Goal: Ask a question

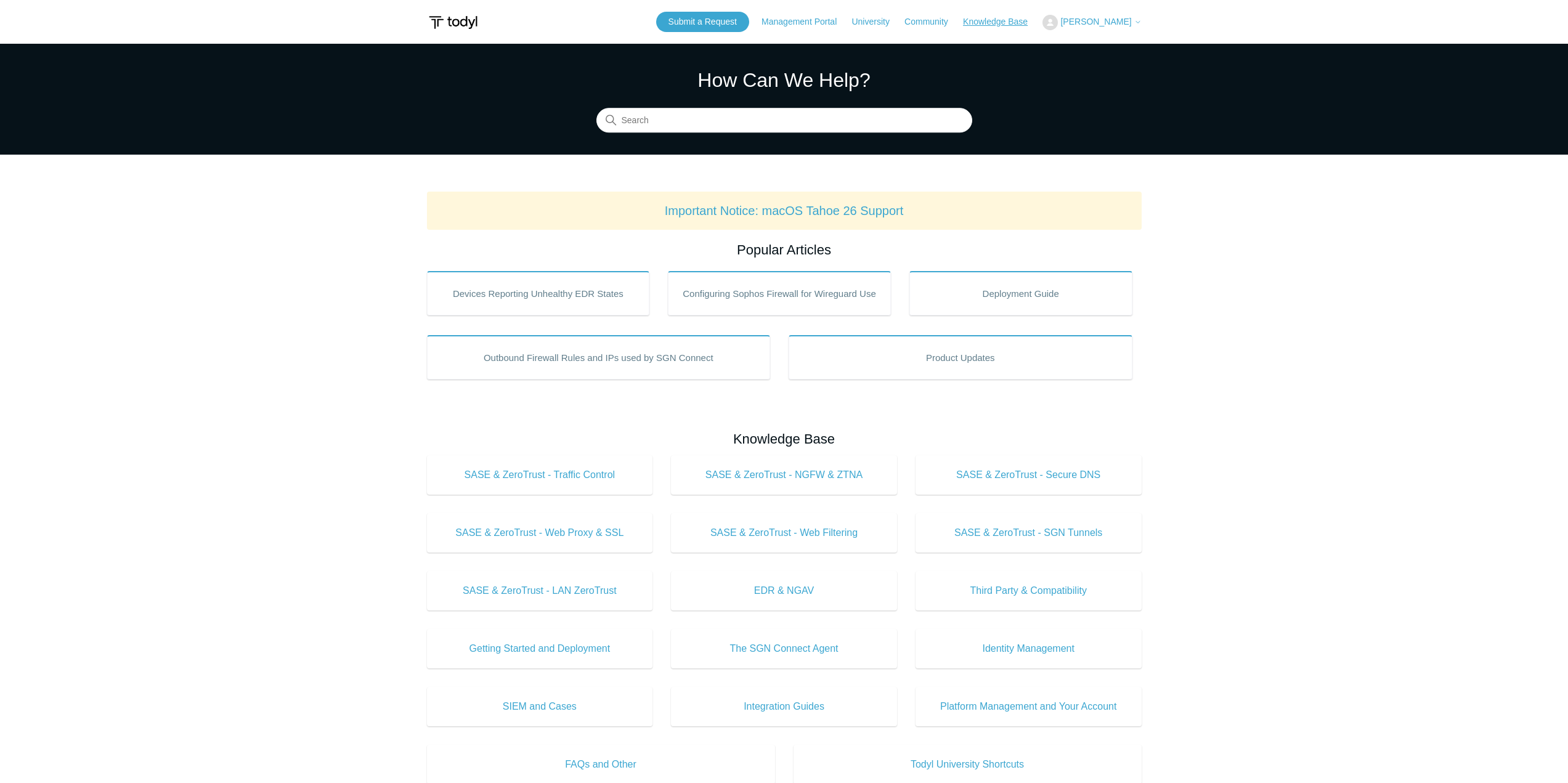
click at [1008, 20] on link "Knowledge Base" at bounding box center [1001, 22] width 77 height 13
click at [1100, 21] on span "[PERSON_NAME]" at bounding box center [1096, 21] width 71 height 10
click at [1098, 47] on link "My Support Requests" at bounding box center [1103, 48] width 120 height 21
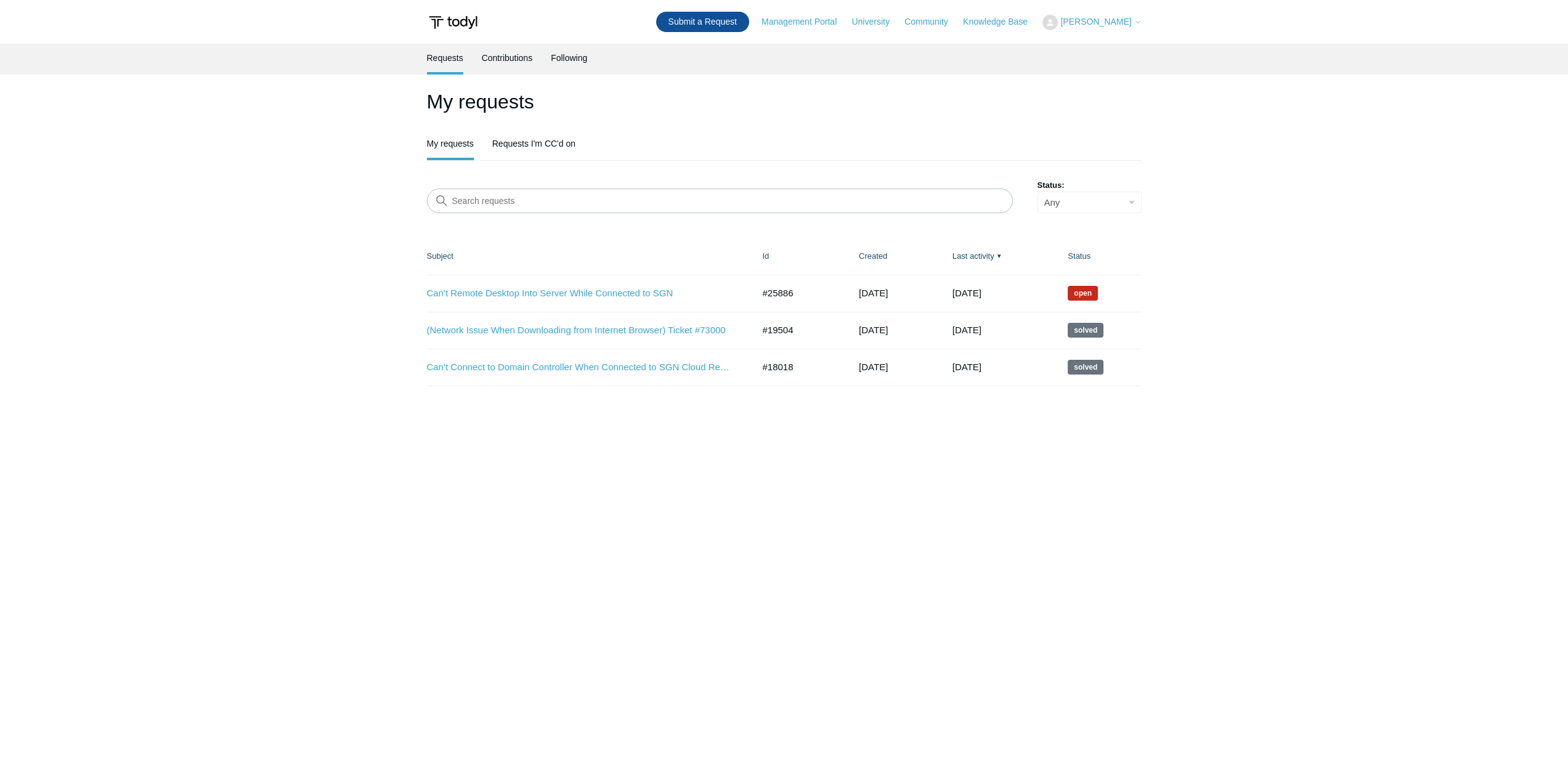
click at [702, 28] on link "Submit a Request" at bounding box center [703, 22] width 93 height 20
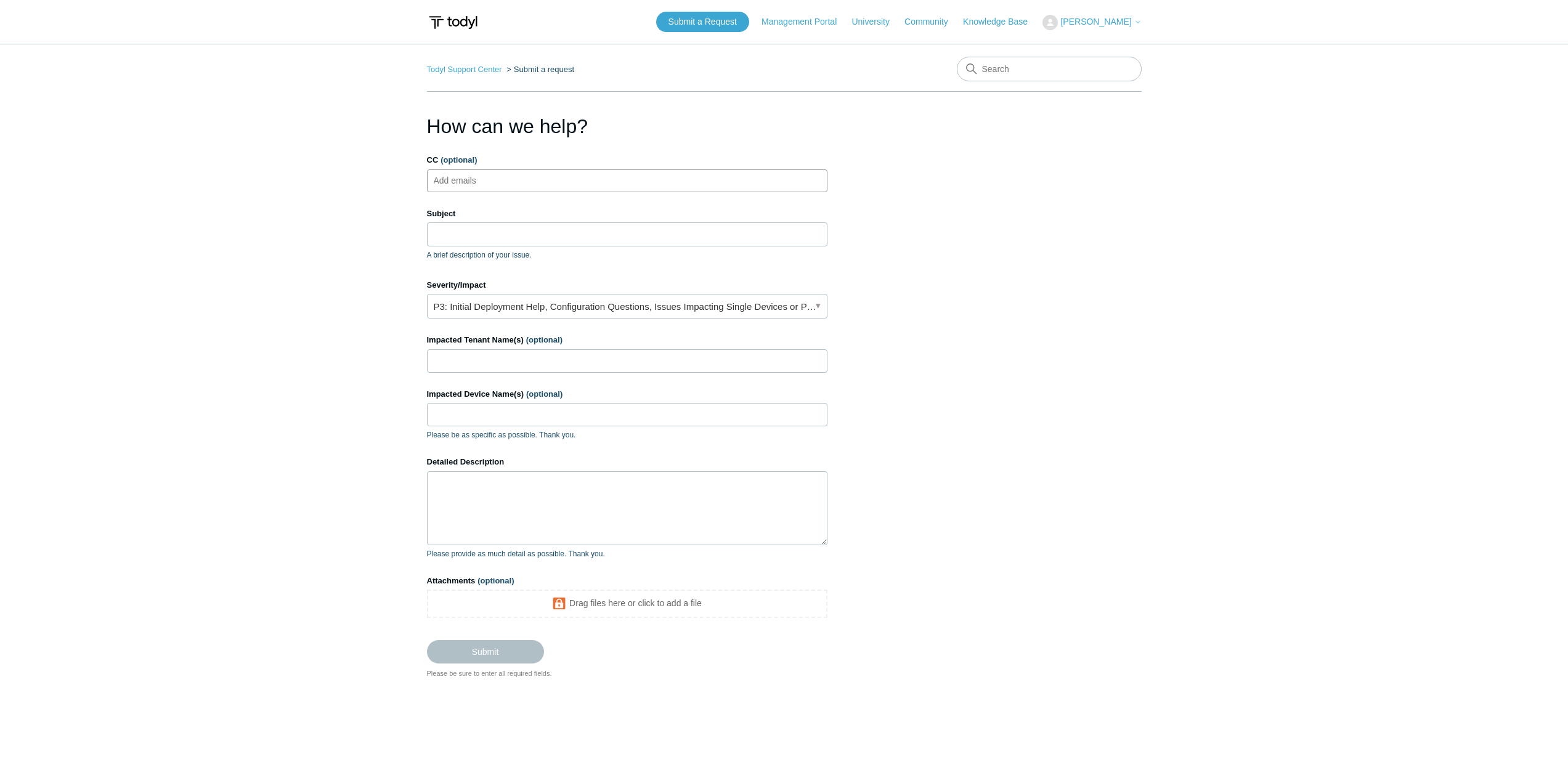
click at [525, 171] on ul "Add emails" at bounding box center [626, 181] width 400 height 23
click at [511, 226] on input "Subject" at bounding box center [626, 234] width 400 height 24
click at [1105, 282] on section "How can we help? CC (optional) Add emails Subject A brief description of your i…" at bounding box center [784, 395] width 714 height 568
click at [575, 309] on link "P3: Initial Deployment Help, Configuration Questions, Issues Impacting Single D…" at bounding box center [626, 306] width 400 height 24
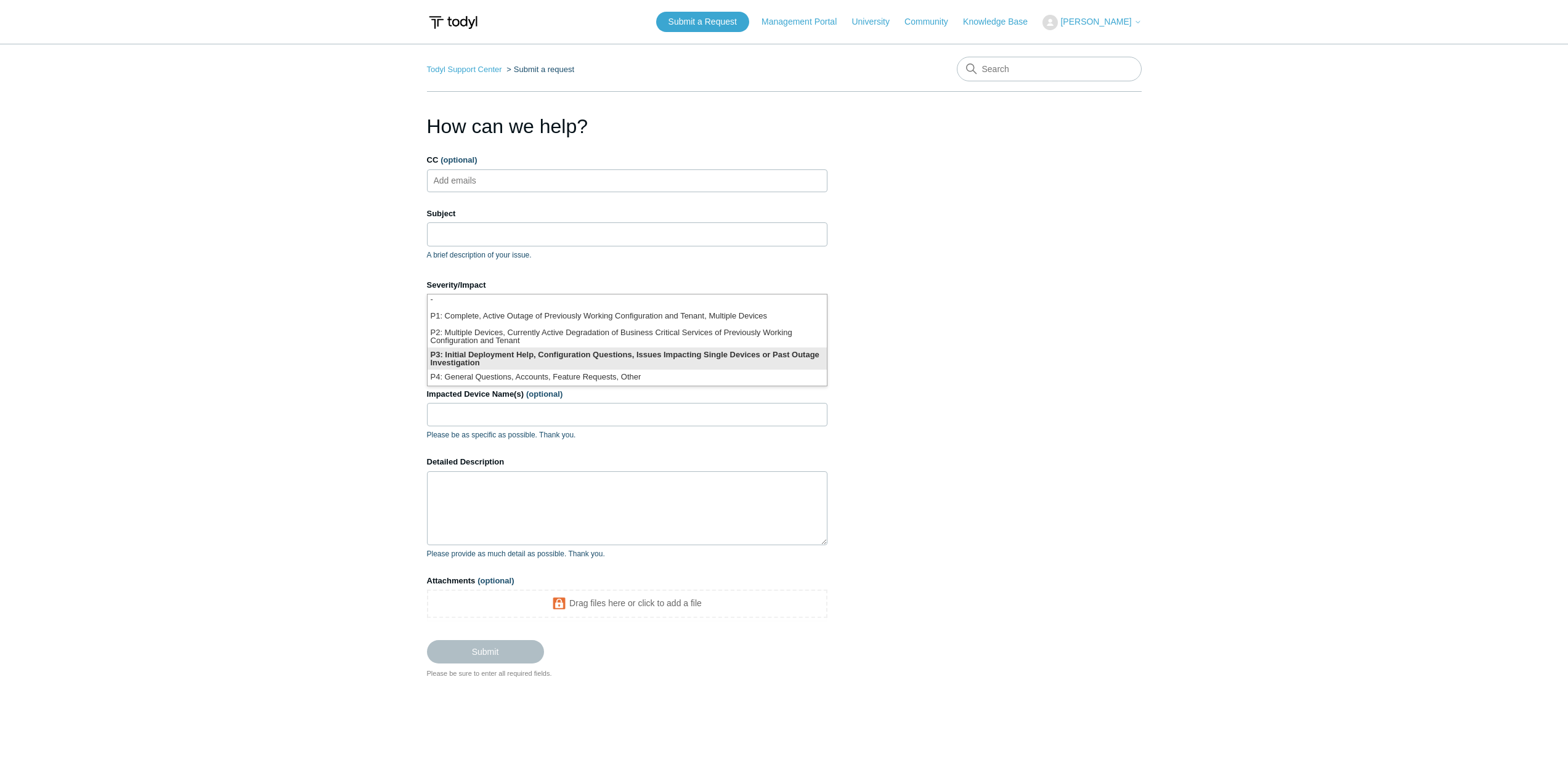
scroll to position [3, 0]
click at [601, 362] on li "P3: Initial Deployment Help, Configuration Questions, Issues Impacting Single D…" at bounding box center [627, 358] width 399 height 22
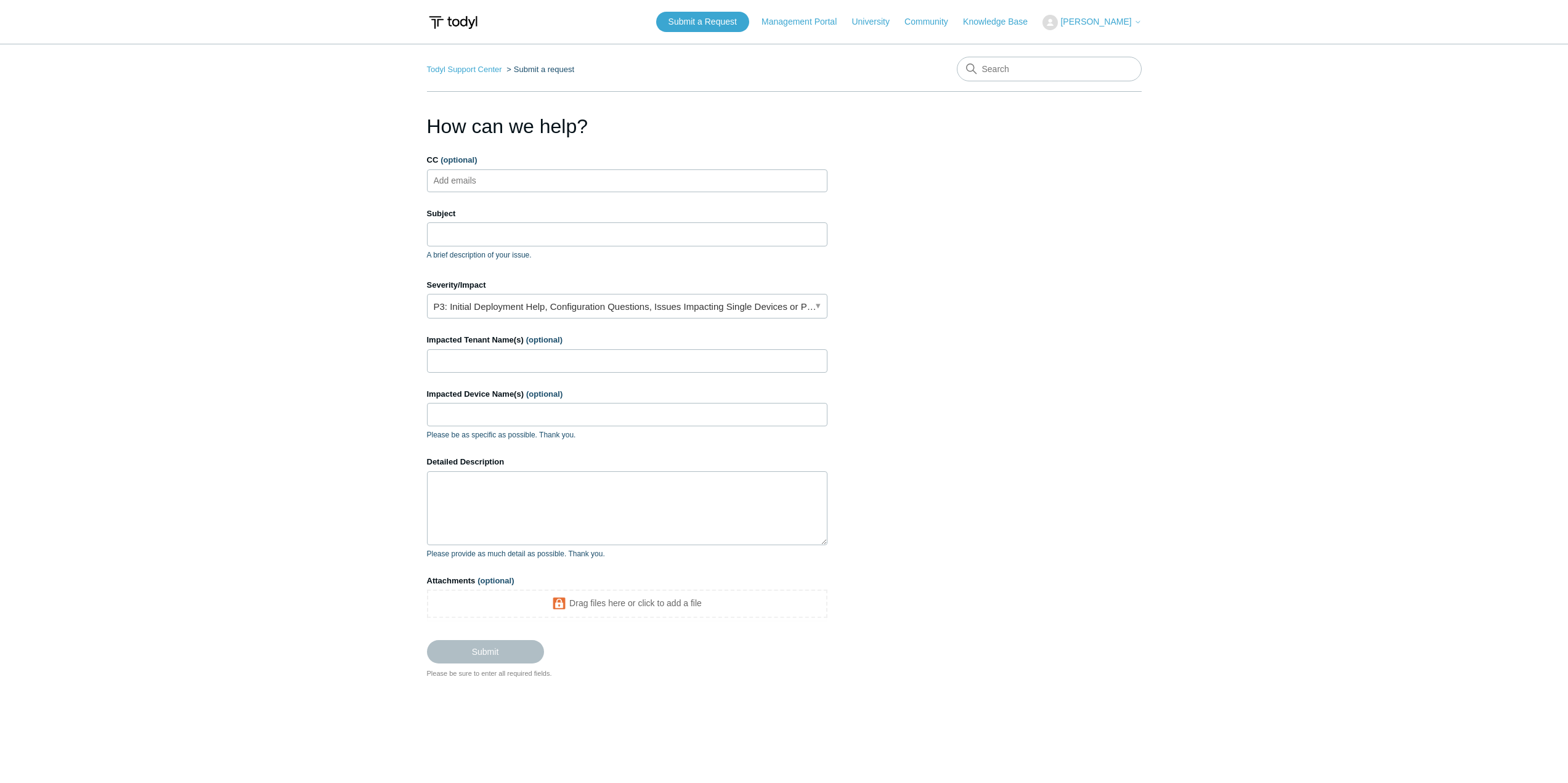
click at [1115, 355] on section "How can we help? CC (optional) Add emails Subject A brief description of your i…" at bounding box center [784, 395] width 714 height 568
click at [535, 358] on input "Impacted Tenant Name(s) (optional)" at bounding box center [626, 361] width 400 height 24
type input "Lucrum Consulting"
click at [1070, 329] on section "How can we help? CC (optional) Add emails Subject A brief description of your i…" at bounding box center [784, 395] width 714 height 568
click at [602, 405] on input "Impacted Device Name(s) (optional)" at bounding box center [626, 415] width 400 height 24
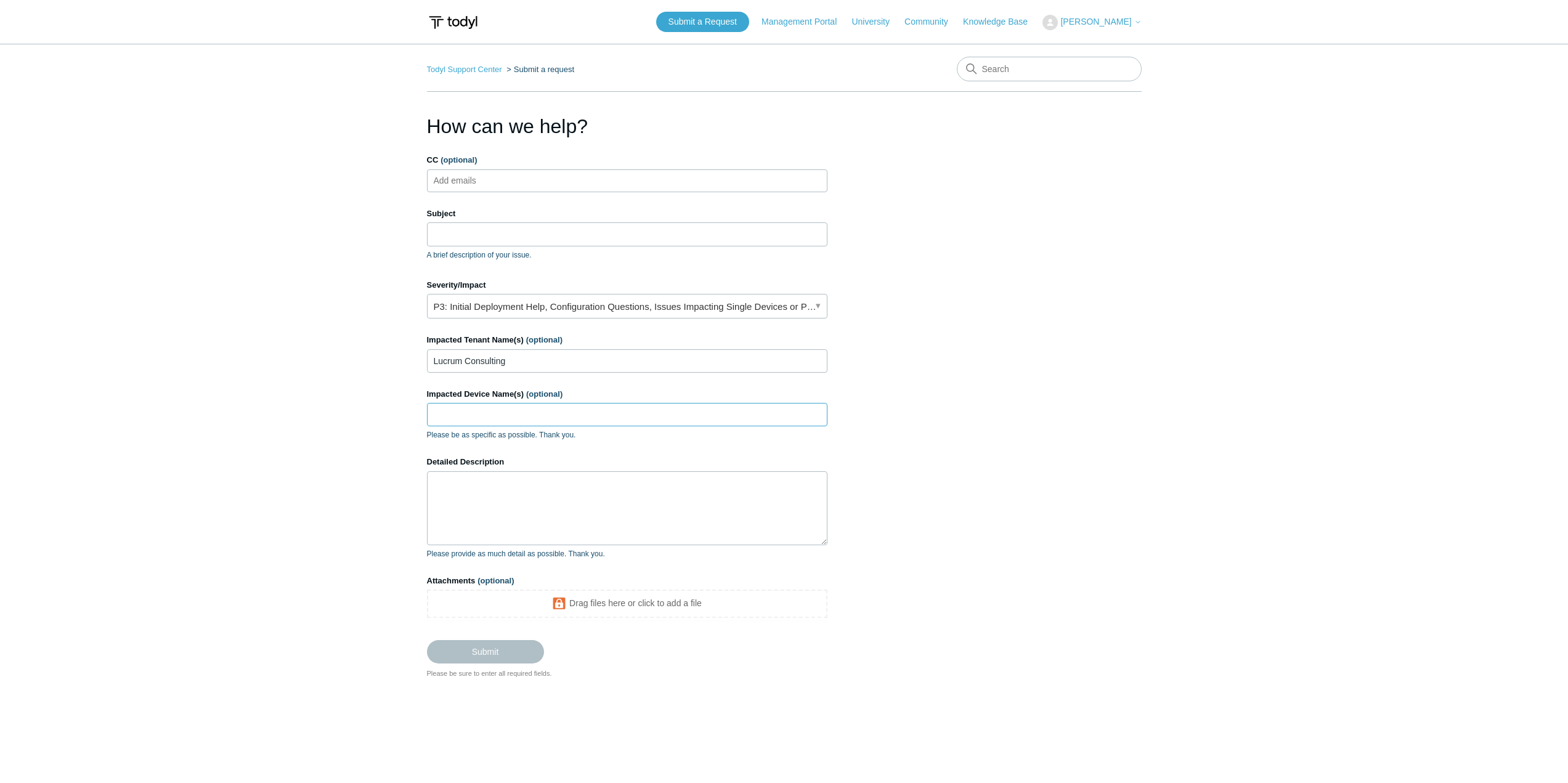
paste input "MacBook-Pro.local"
type input "MacBook-Pro.local"
click at [527, 502] on textarea "Detailed Description" at bounding box center [626, 509] width 400 height 74
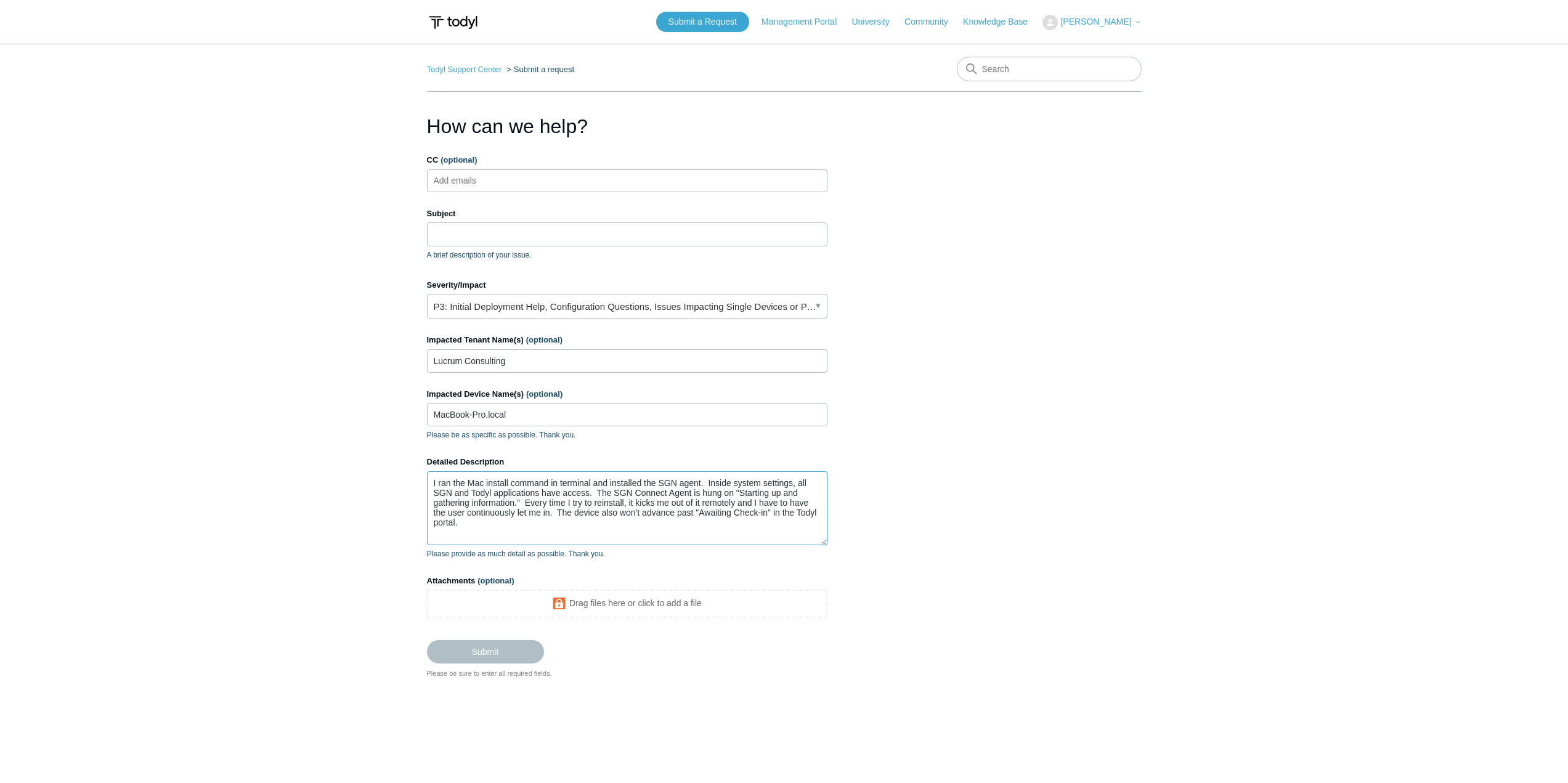
type textarea "I ran the Mac install command in terminal and installed the SGN agent. Inside s…"
click at [528, 228] on input "Subject" at bounding box center [626, 234] width 400 height 24
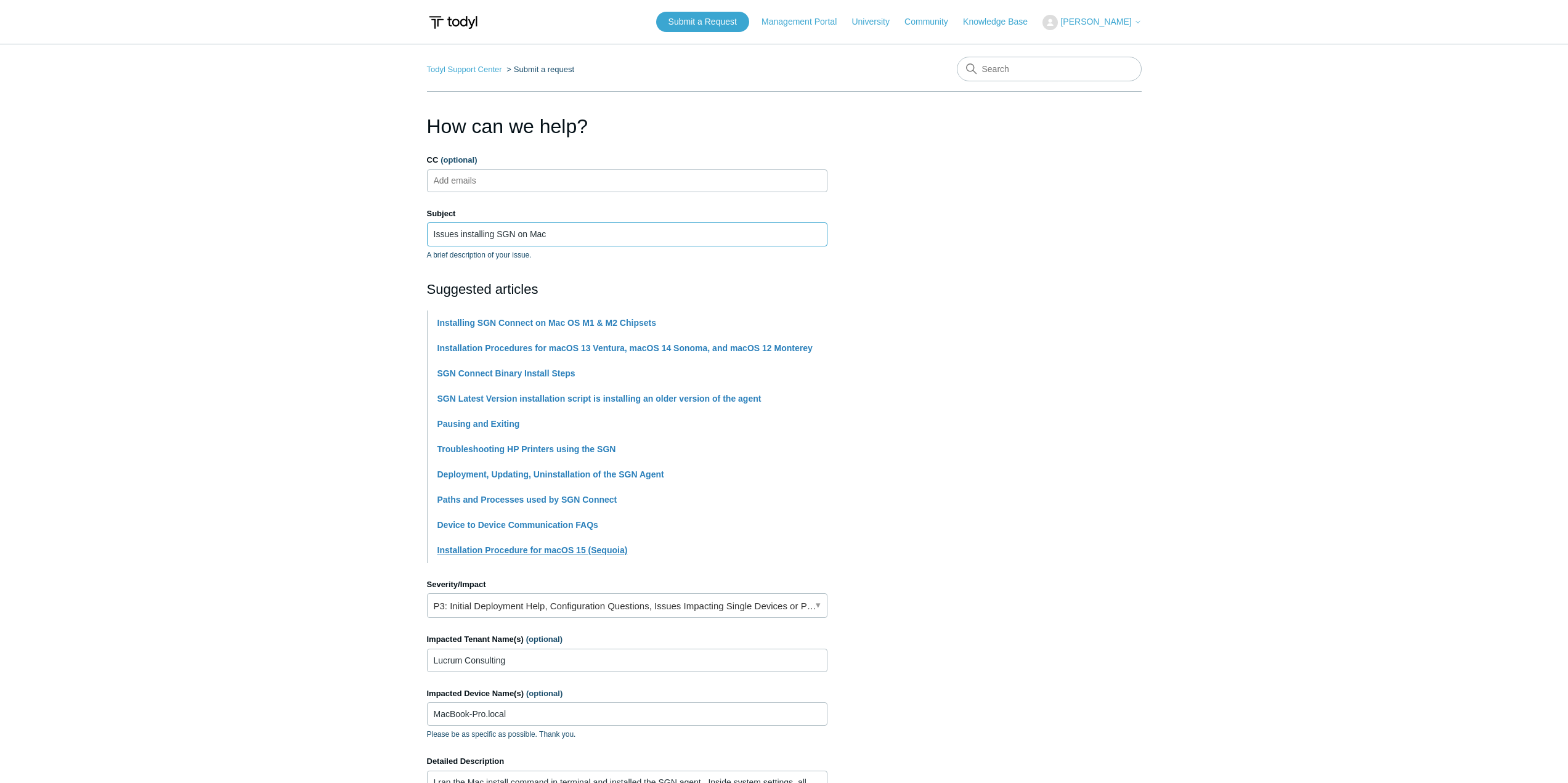
type input "Issues installing SGN on Mac"
click at [569, 551] on link "Installation Procedure for macOS 15 (Sequoia)" at bounding box center [532, 550] width 190 height 10
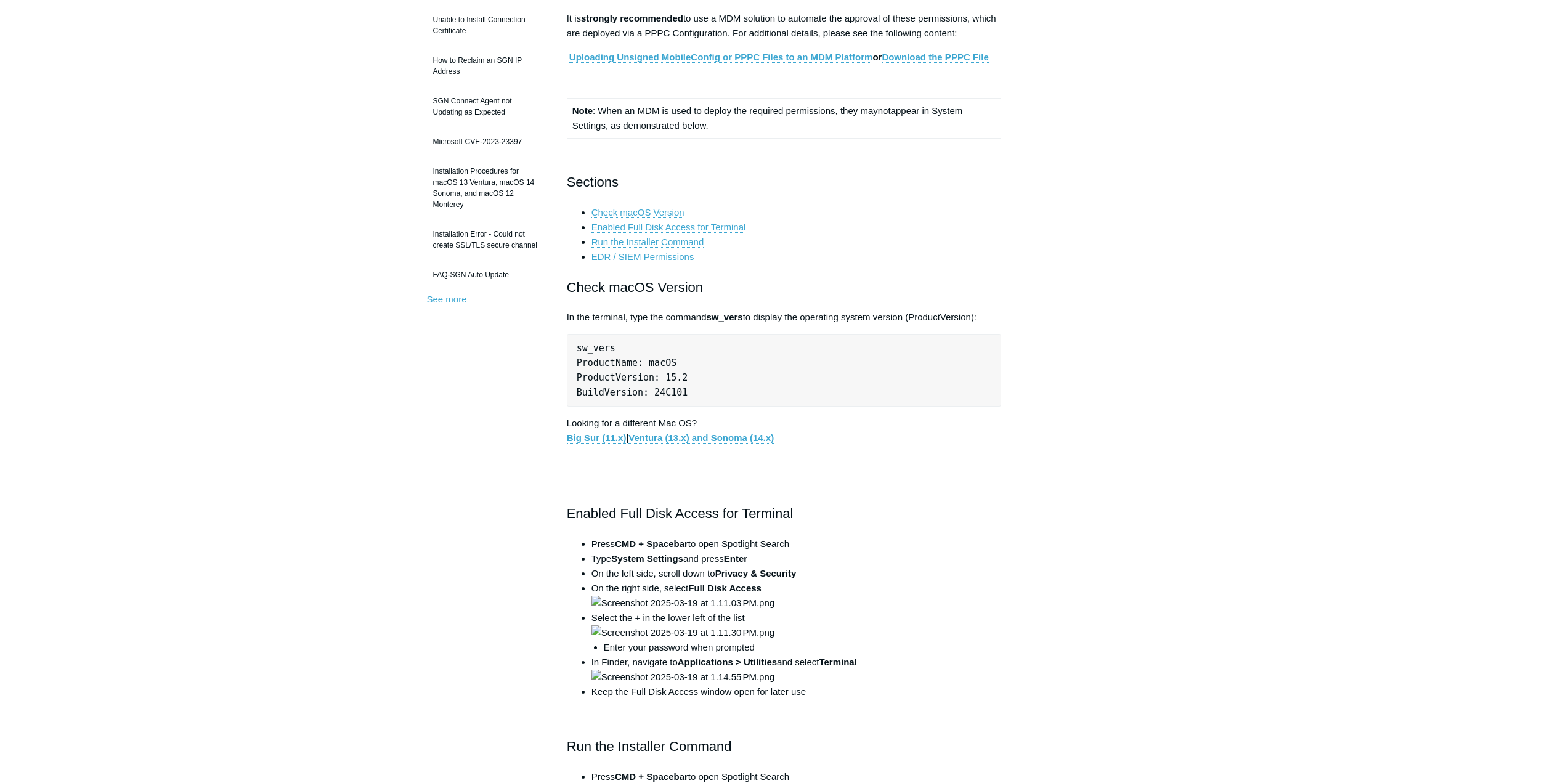
scroll to position [308, 0]
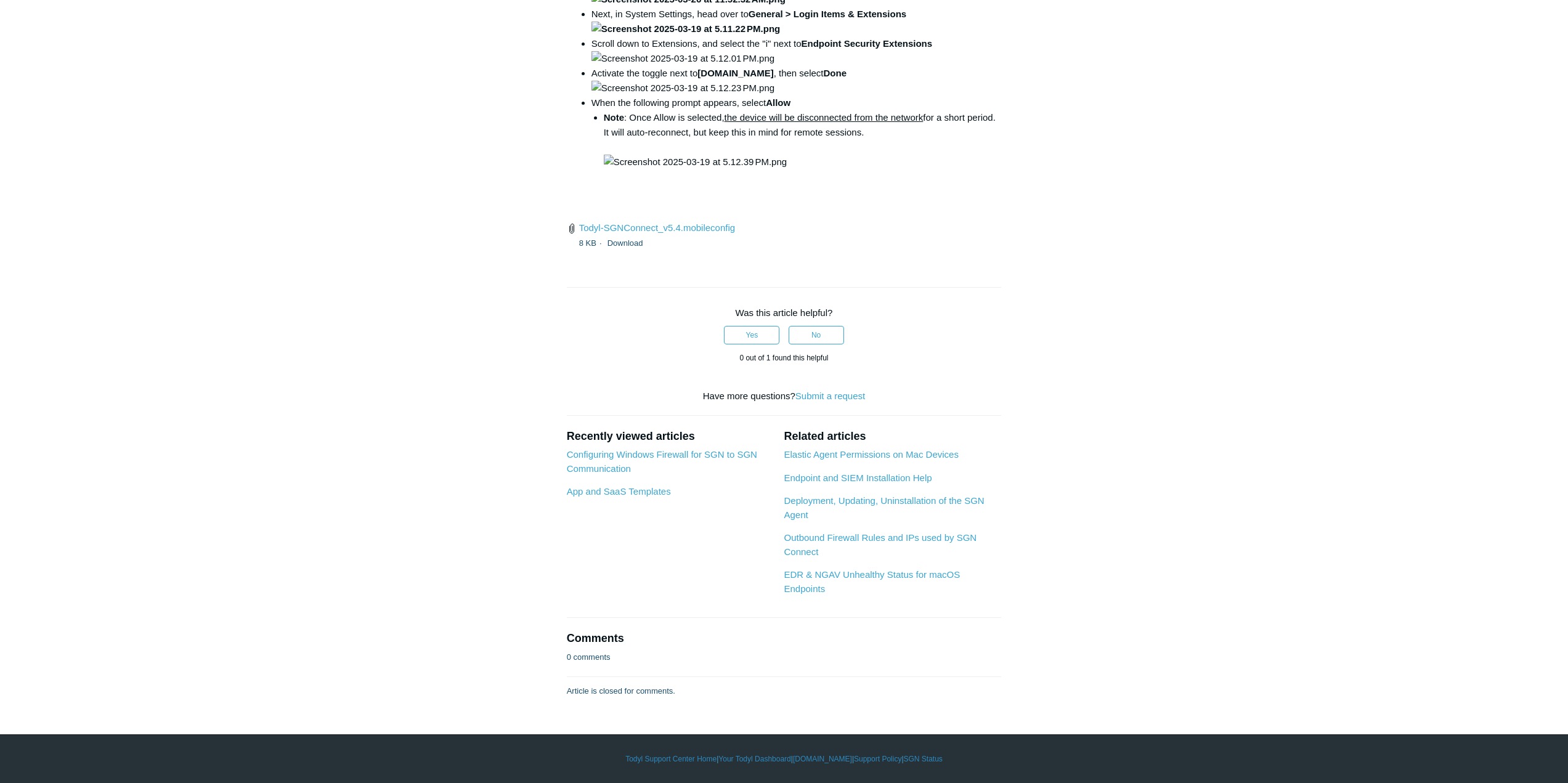
scroll to position [2711, 0]
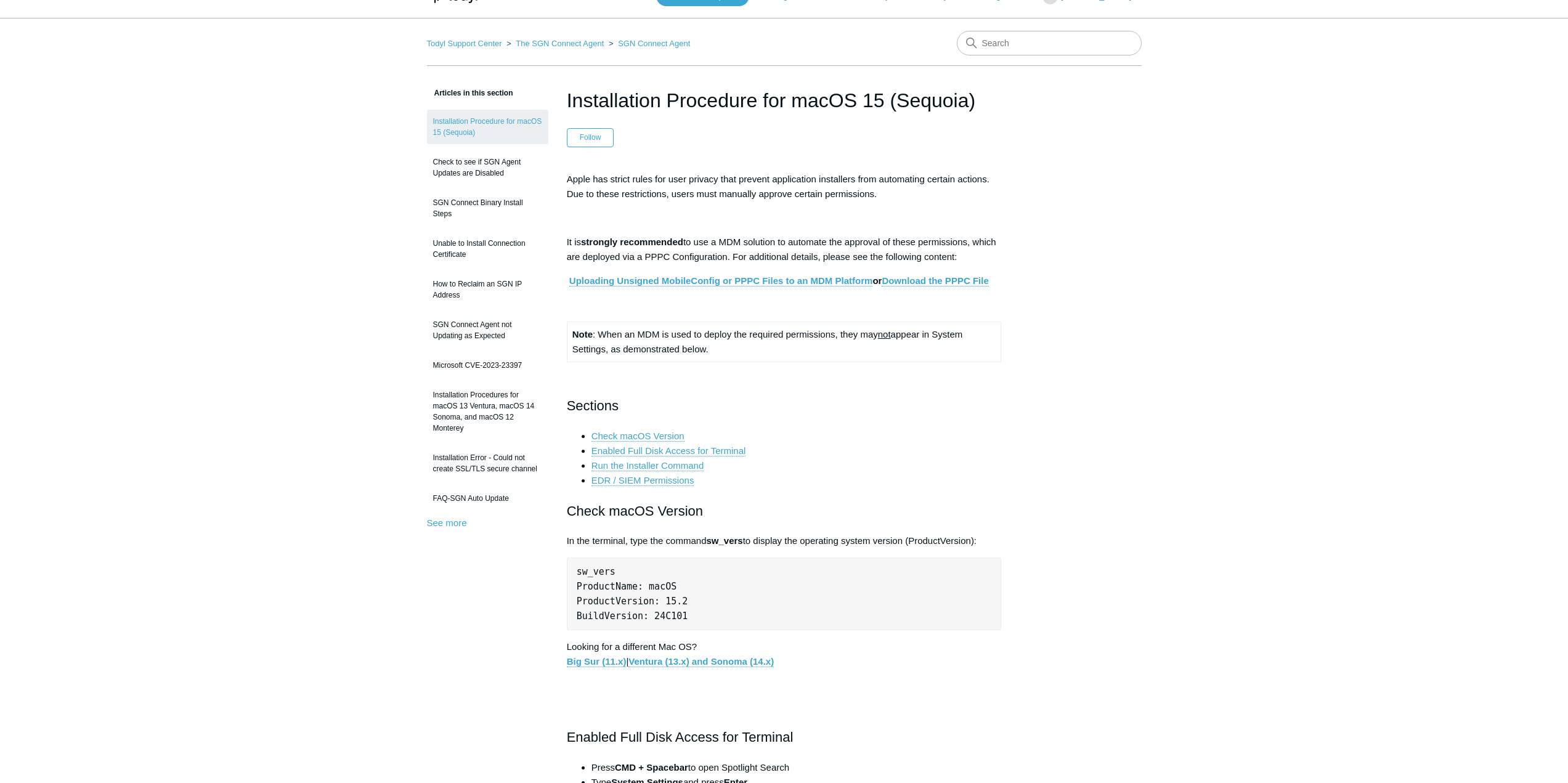
scroll to position [0, 0]
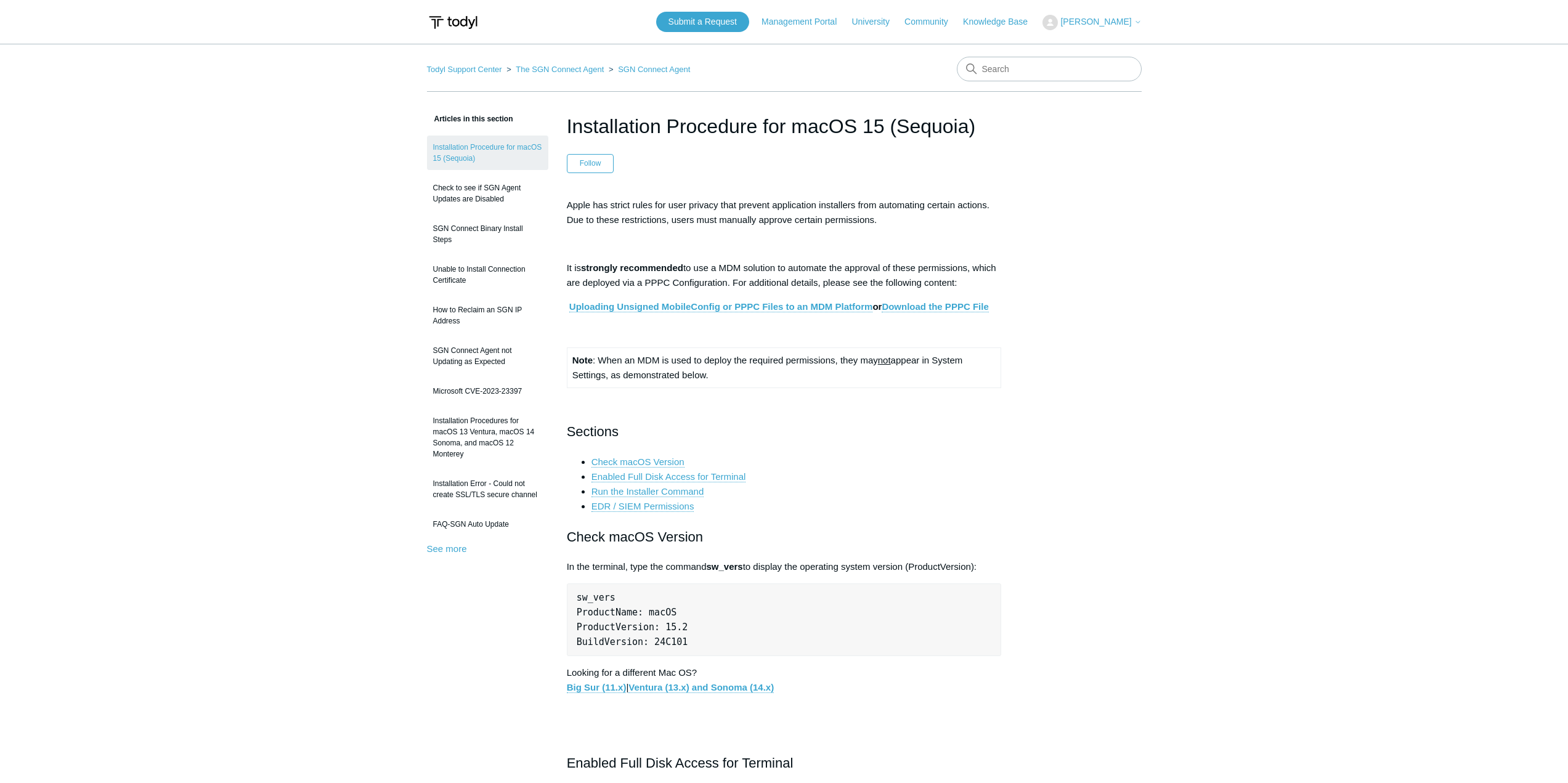
drag, startPoint x: 967, startPoint y: 125, endPoint x: 909, endPoint y: 117, distance: 58.5
click at [909, 117] on h1 "Installation Procedure for macOS 15 (Sequoia)" at bounding box center [784, 127] width 435 height 30
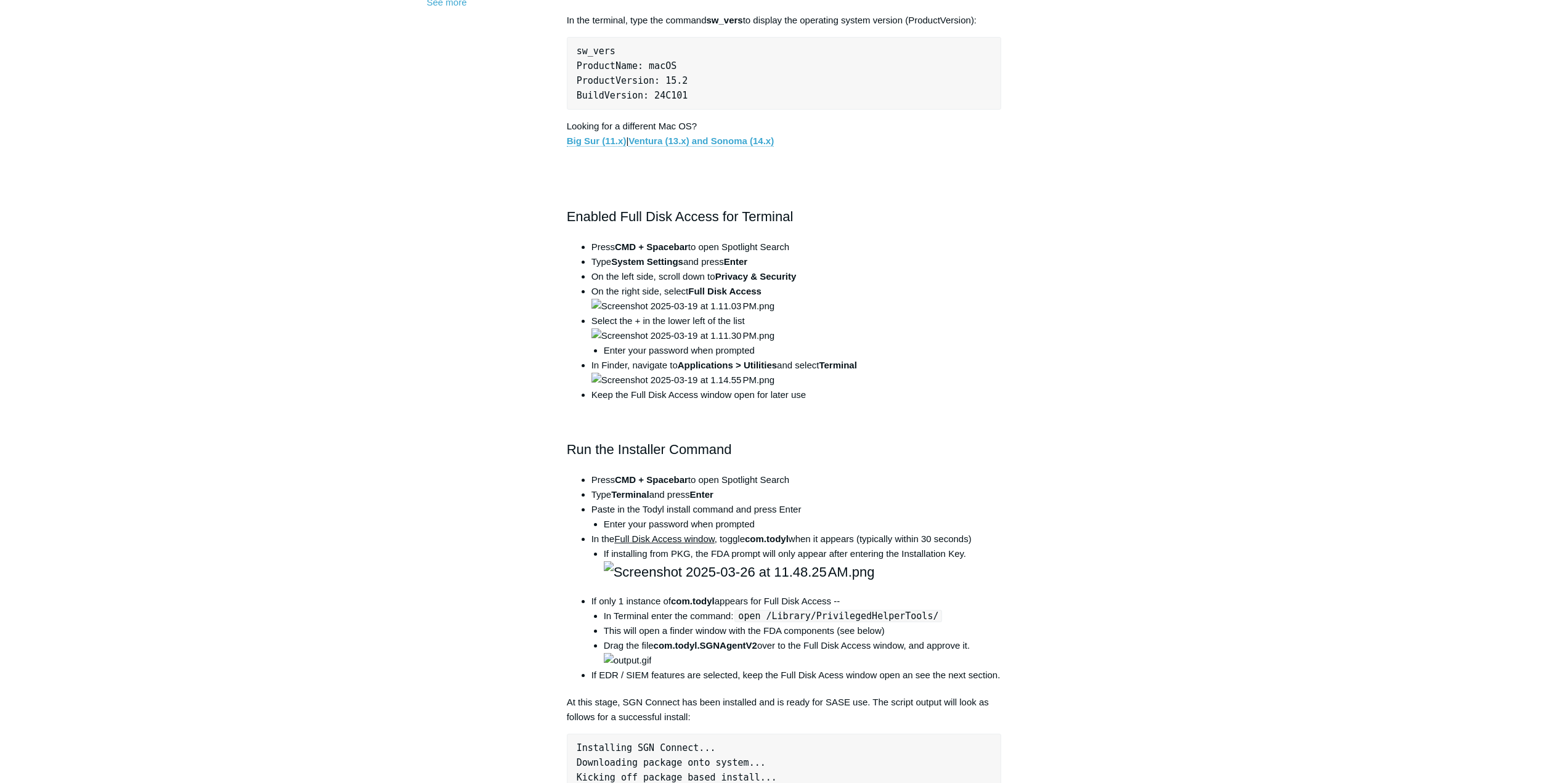
scroll to position [554, 0]
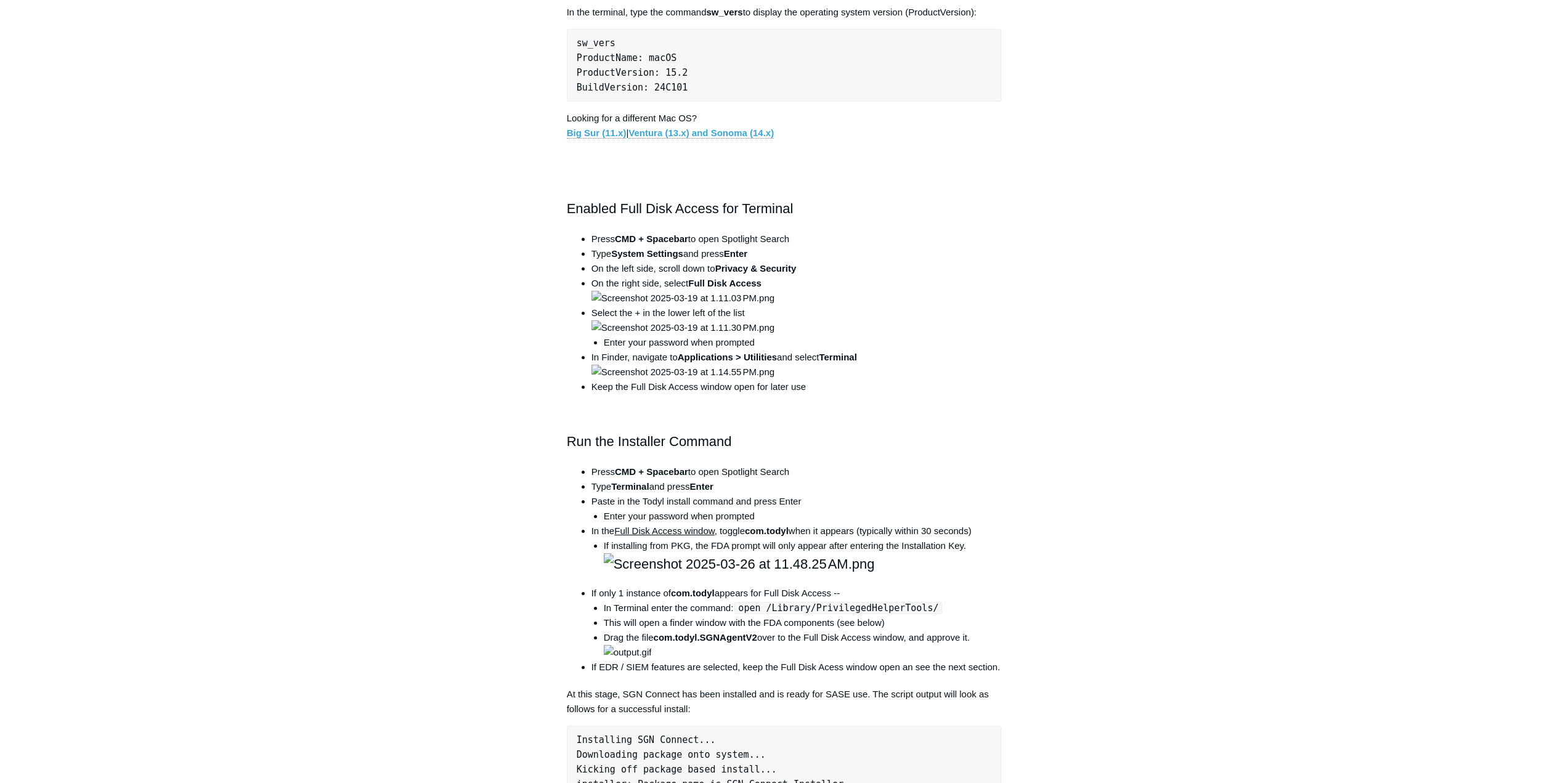
click at [591, 149] on p at bounding box center [784, 156] width 435 height 15
click at [581, 207] on h2 "Enabled Full Disk Access for Terminal" at bounding box center [784, 208] width 435 height 21
click at [627, 186] on p at bounding box center [784, 181] width 435 height 15
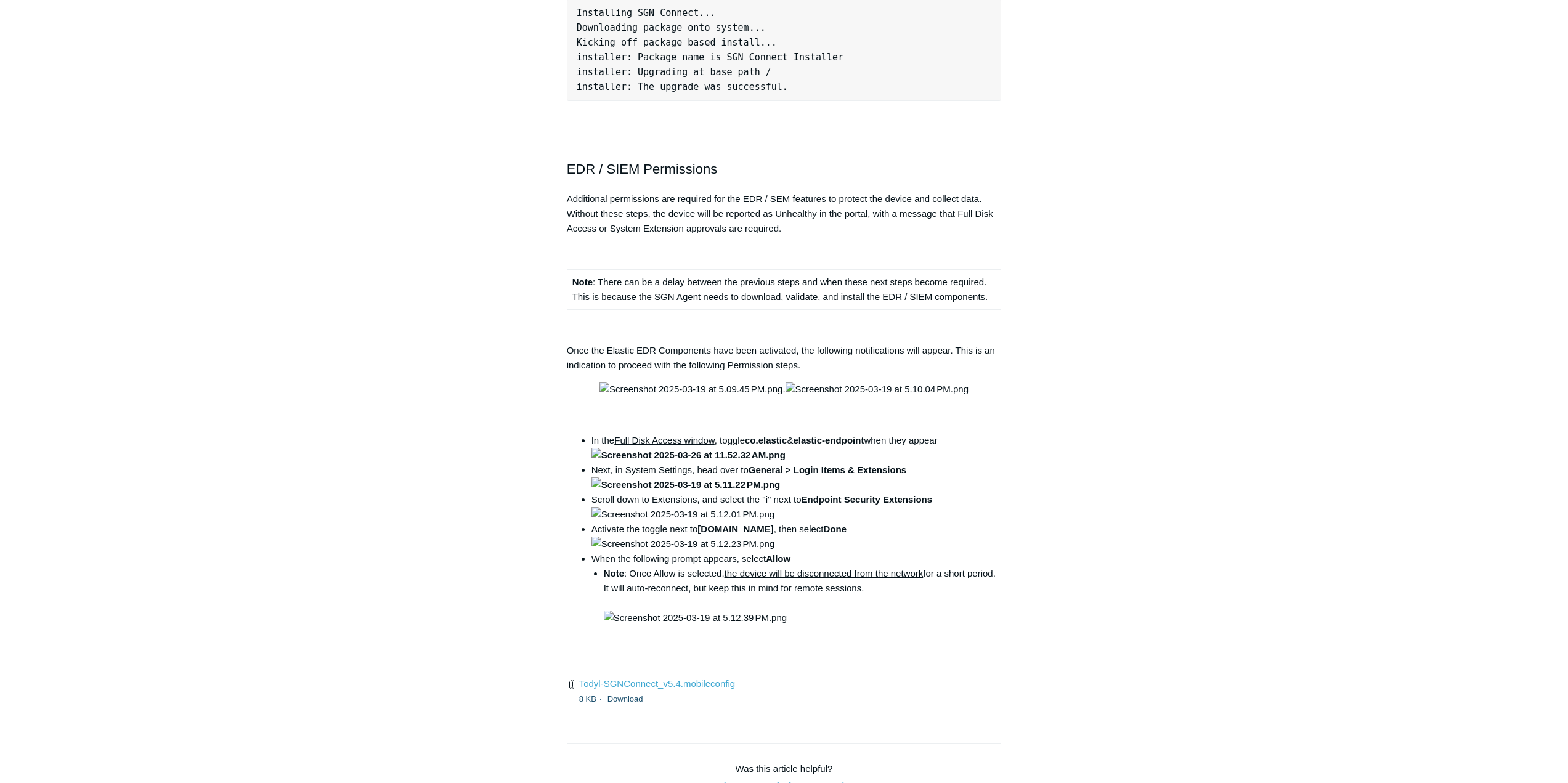
scroll to position [1355, 0]
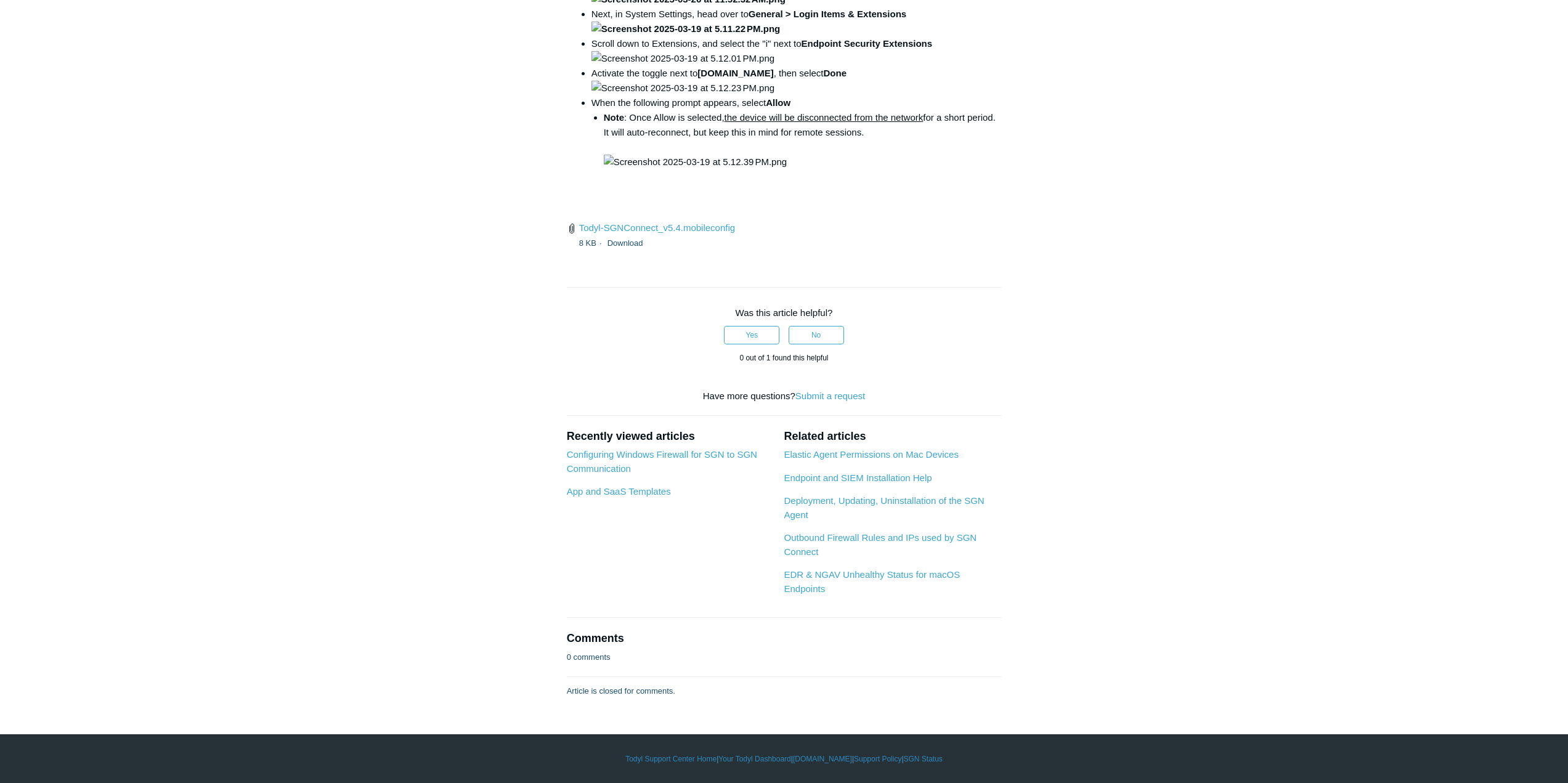
scroll to position [2033, 0]
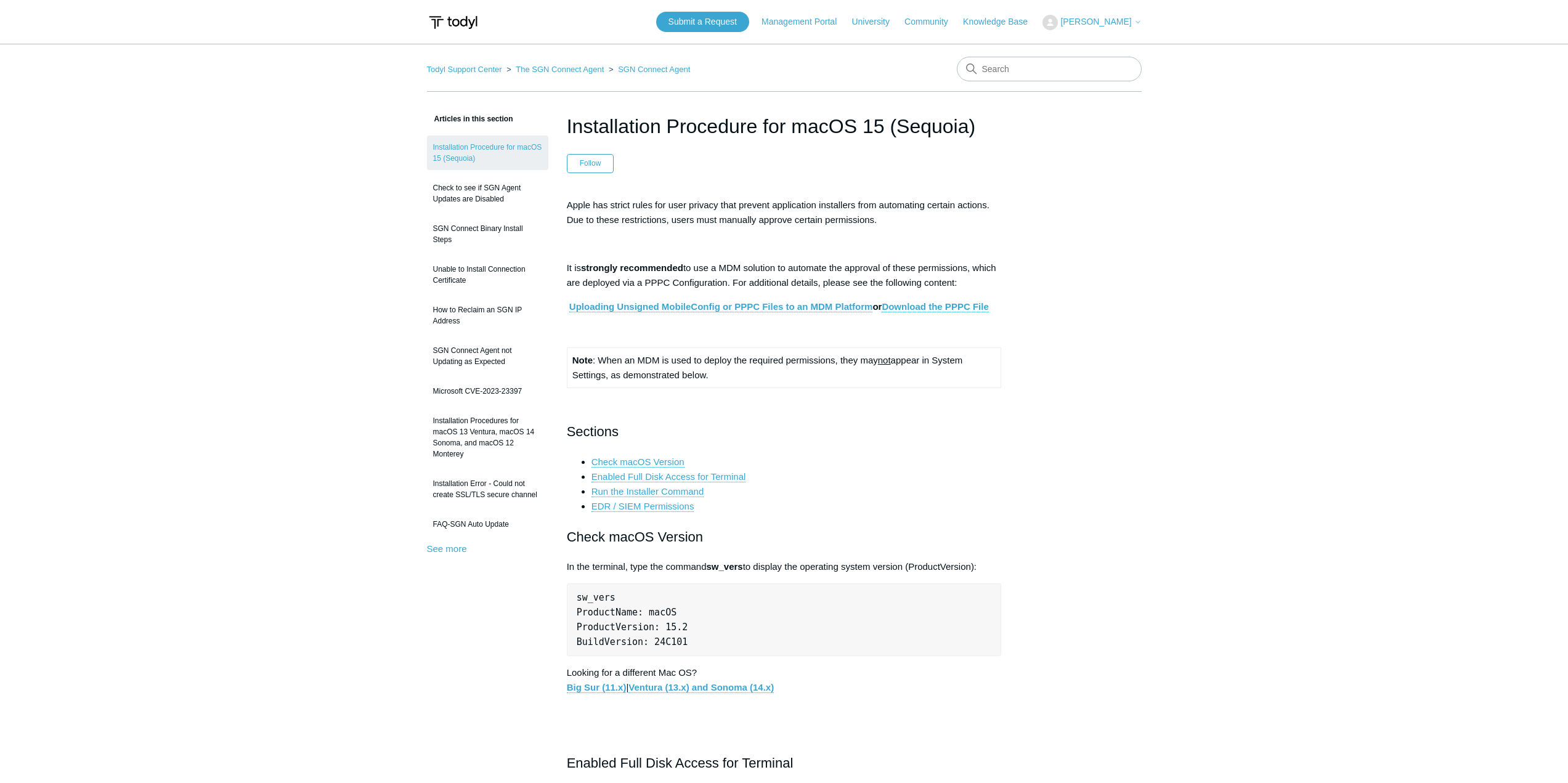
scroll to position [2033, 0]
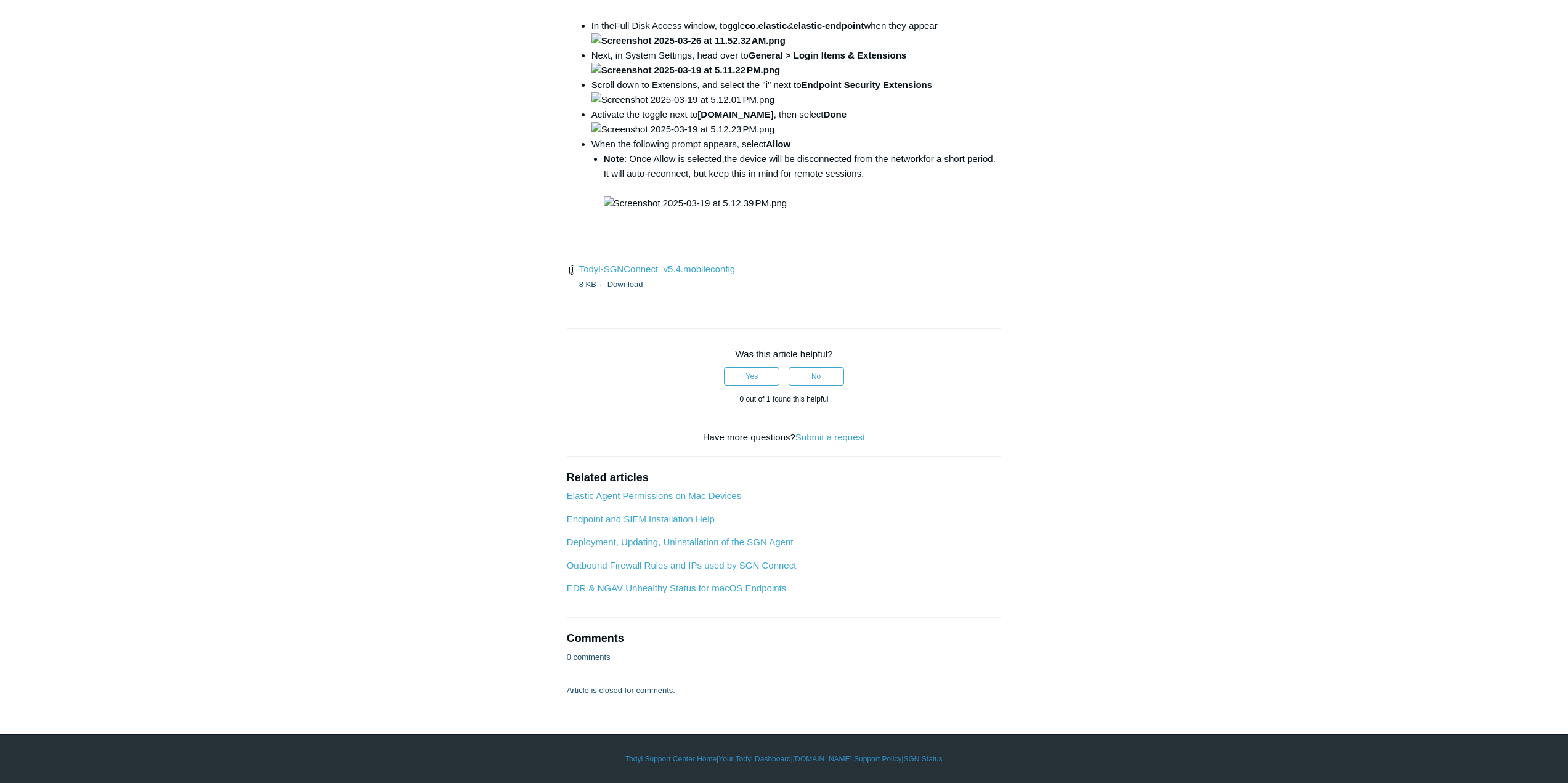
scroll to position [2341, 0]
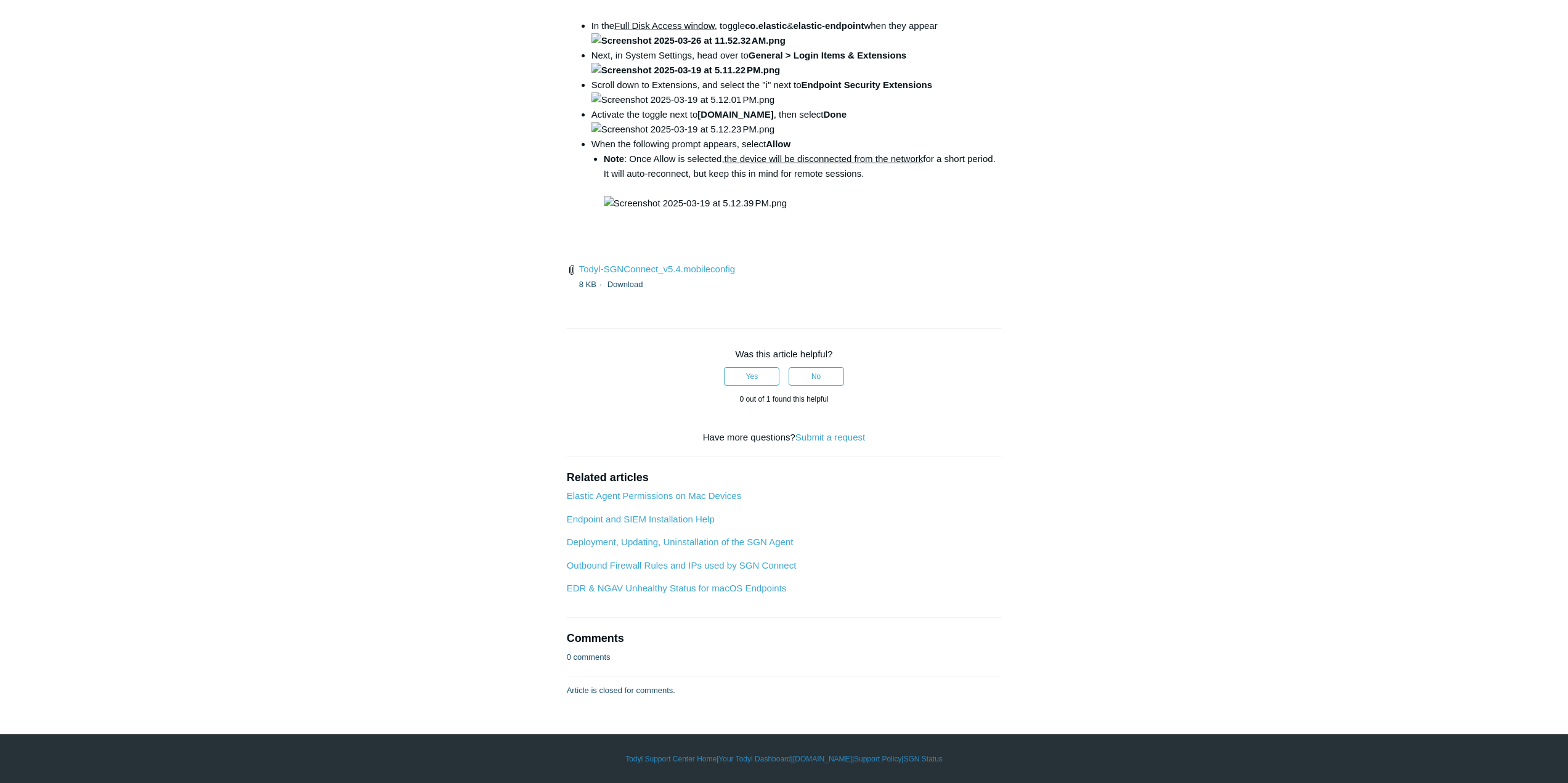
scroll to position [3019, 0]
